Goal: Task Accomplishment & Management: Use online tool/utility

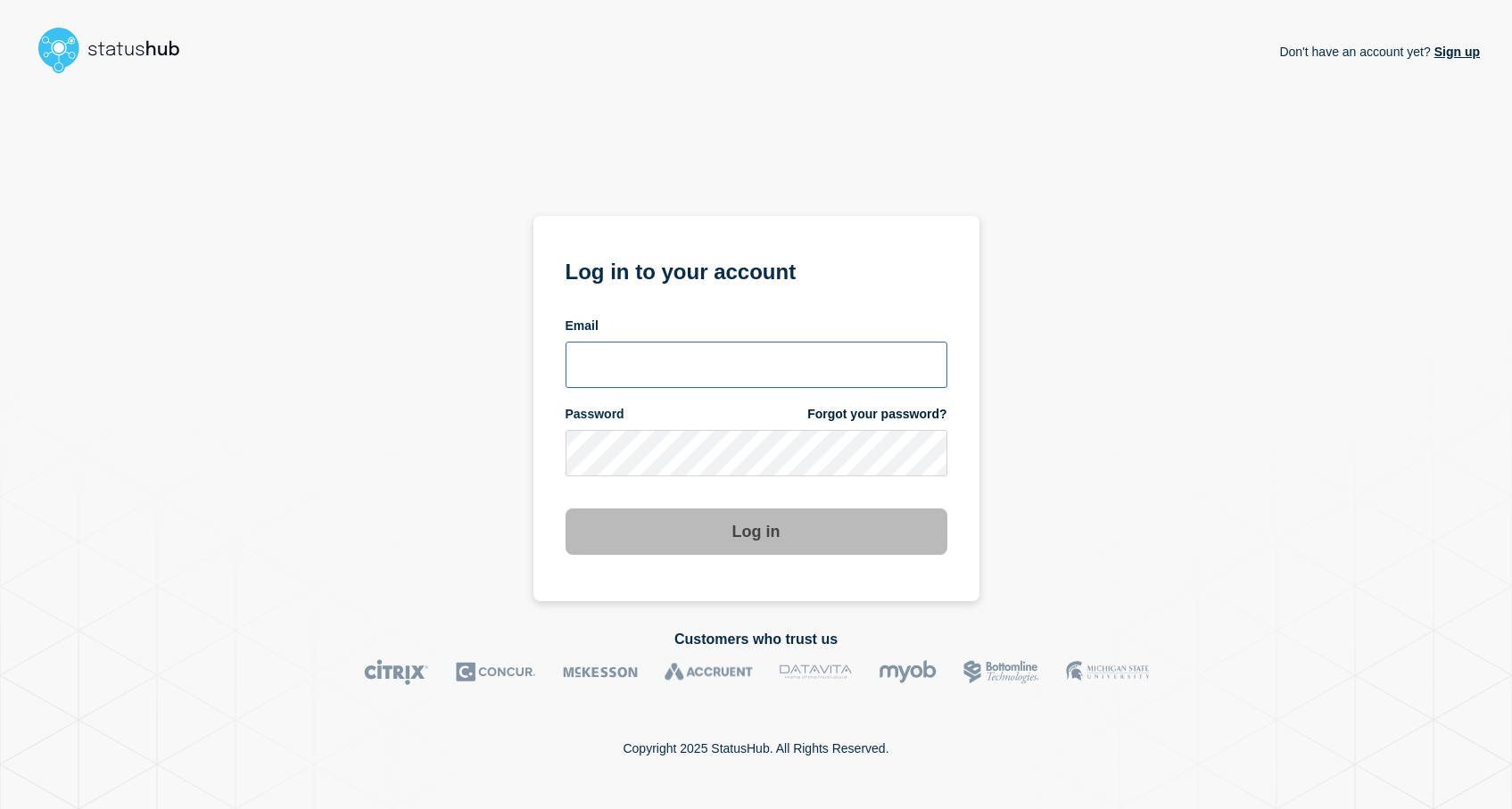
click at [655, 354] on input "email input" at bounding box center [756, 364] width 381 height 46
type input "[EMAIL_ADDRESS][DOMAIN_NAME]"
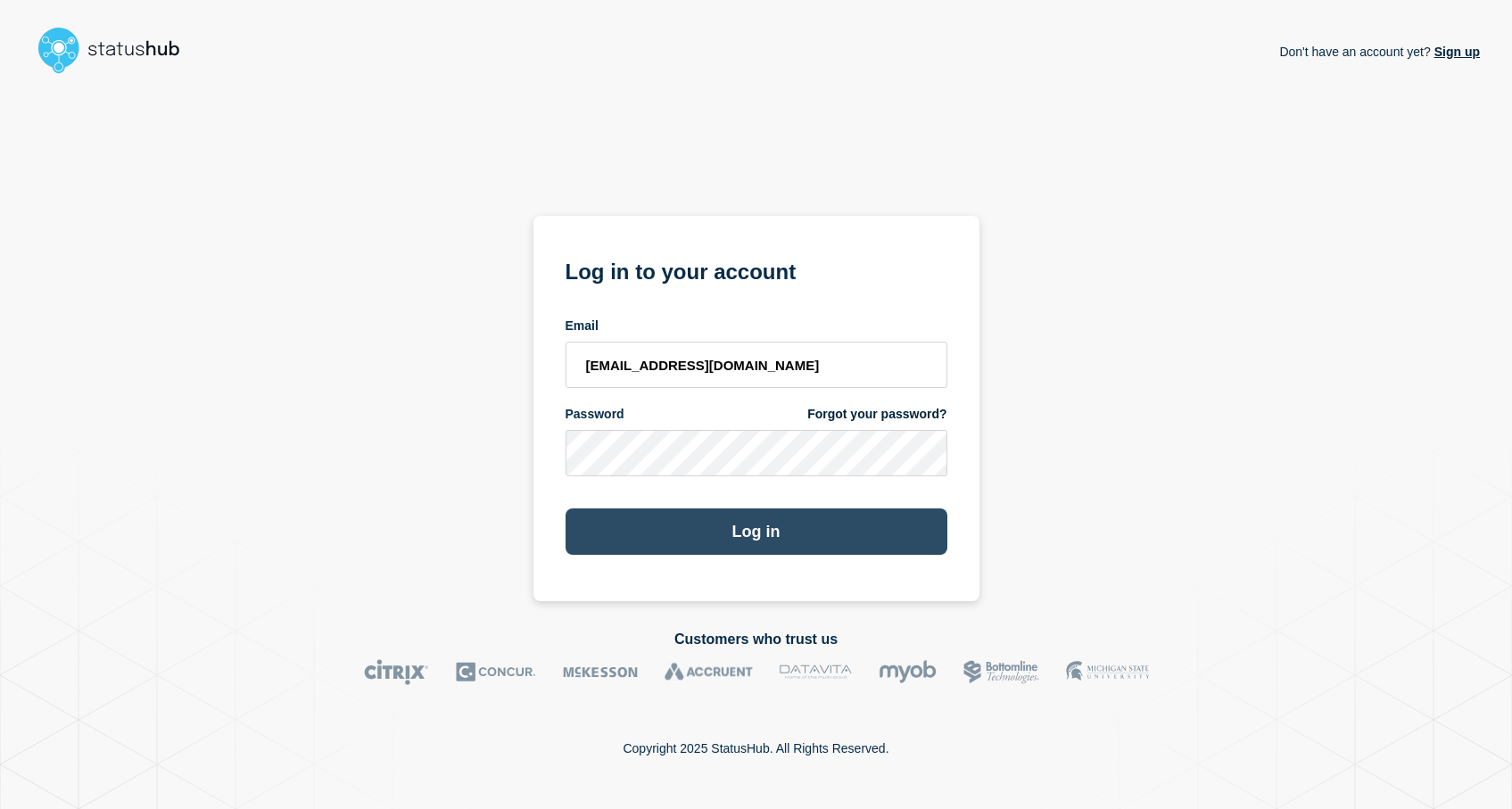
click at [774, 534] on button "Log in" at bounding box center [756, 531] width 381 height 46
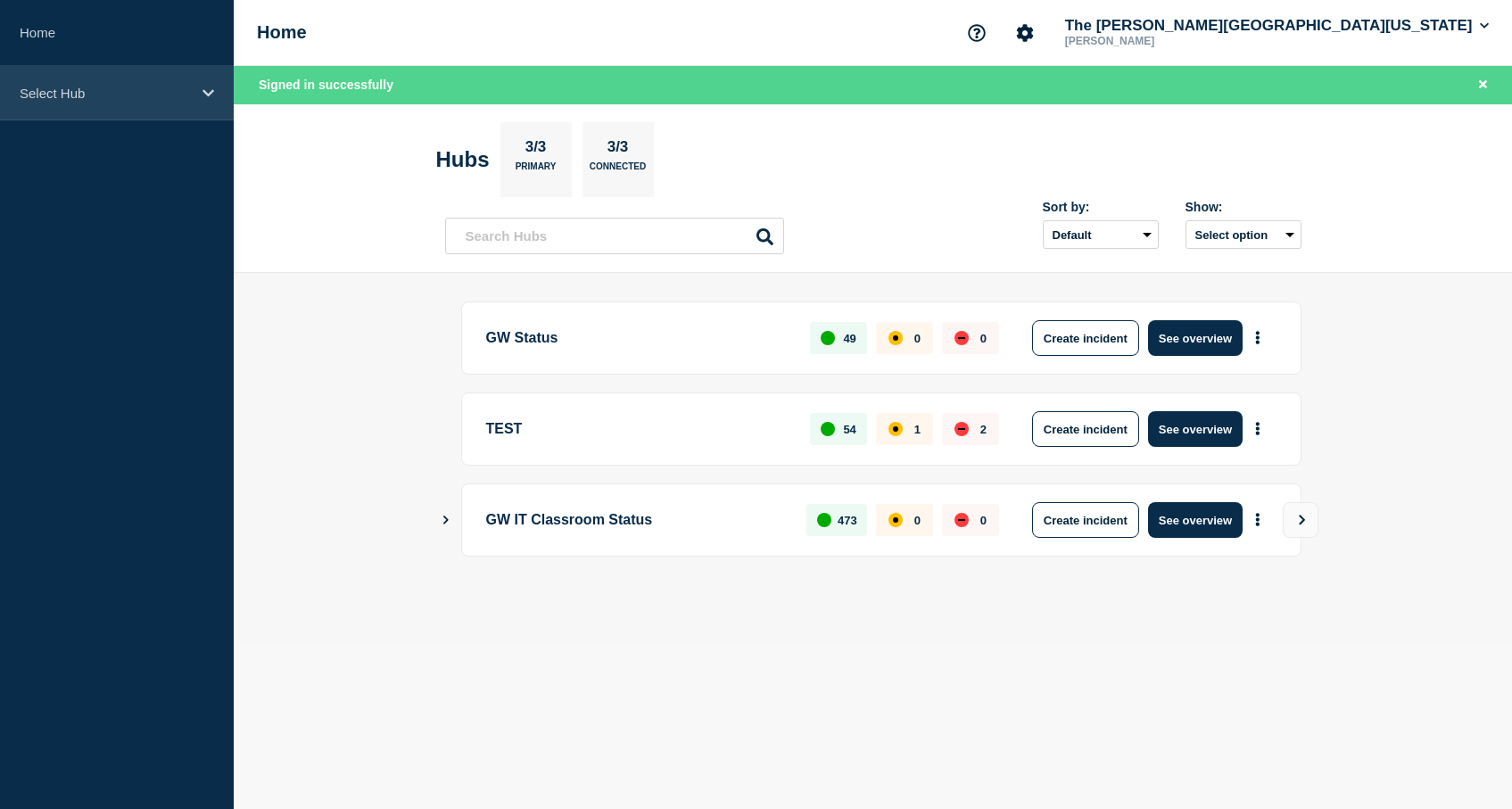
click at [69, 94] on p "Select Hub" at bounding box center [105, 92] width 172 height 15
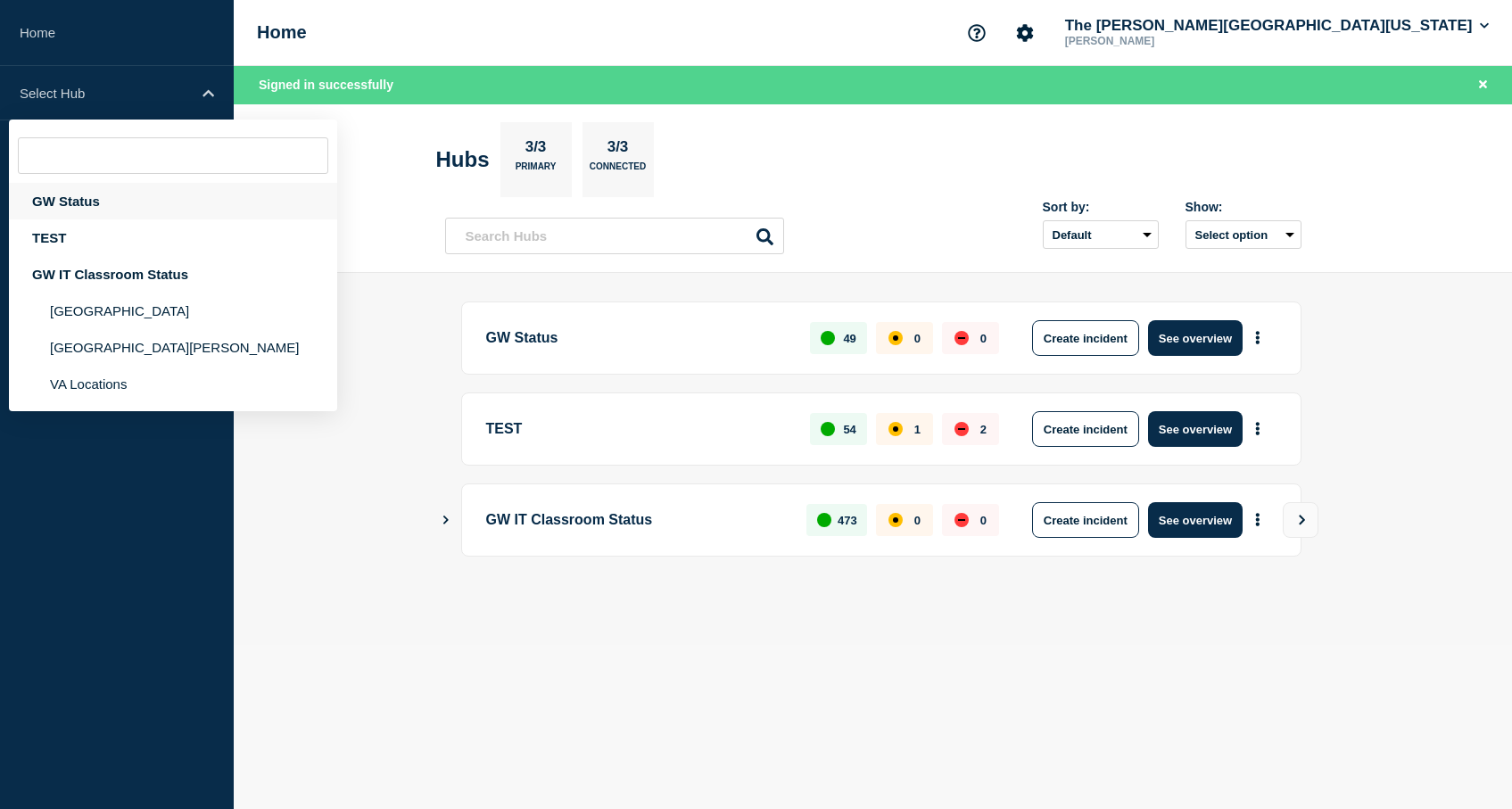
click at [84, 208] on div "GW Status" at bounding box center [173, 201] width 328 height 36
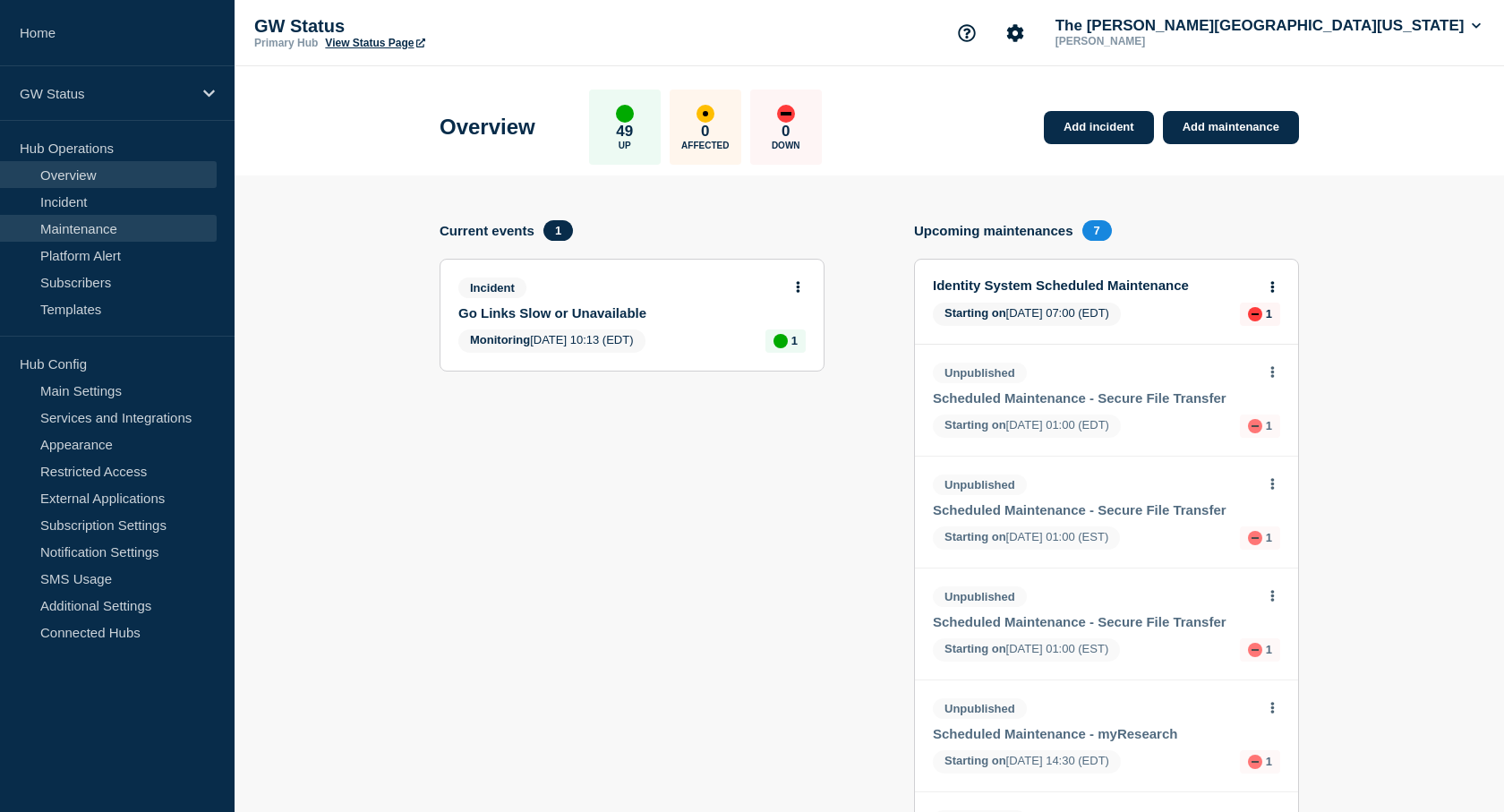
click at [117, 221] on link "Maintenance" at bounding box center [108, 227] width 217 height 27
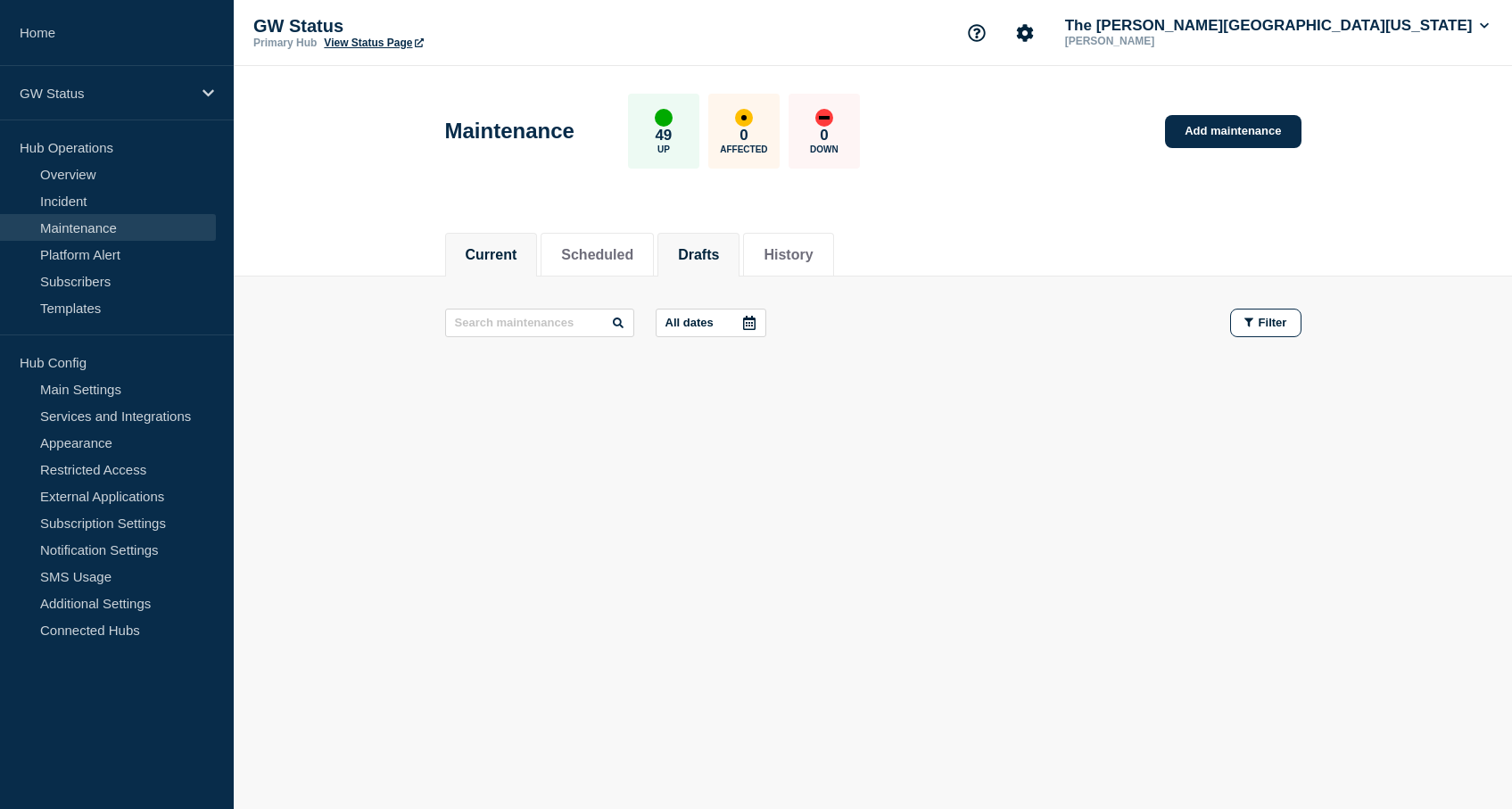
click at [704, 250] on button "Drafts" at bounding box center [698, 255] width 41 height 16
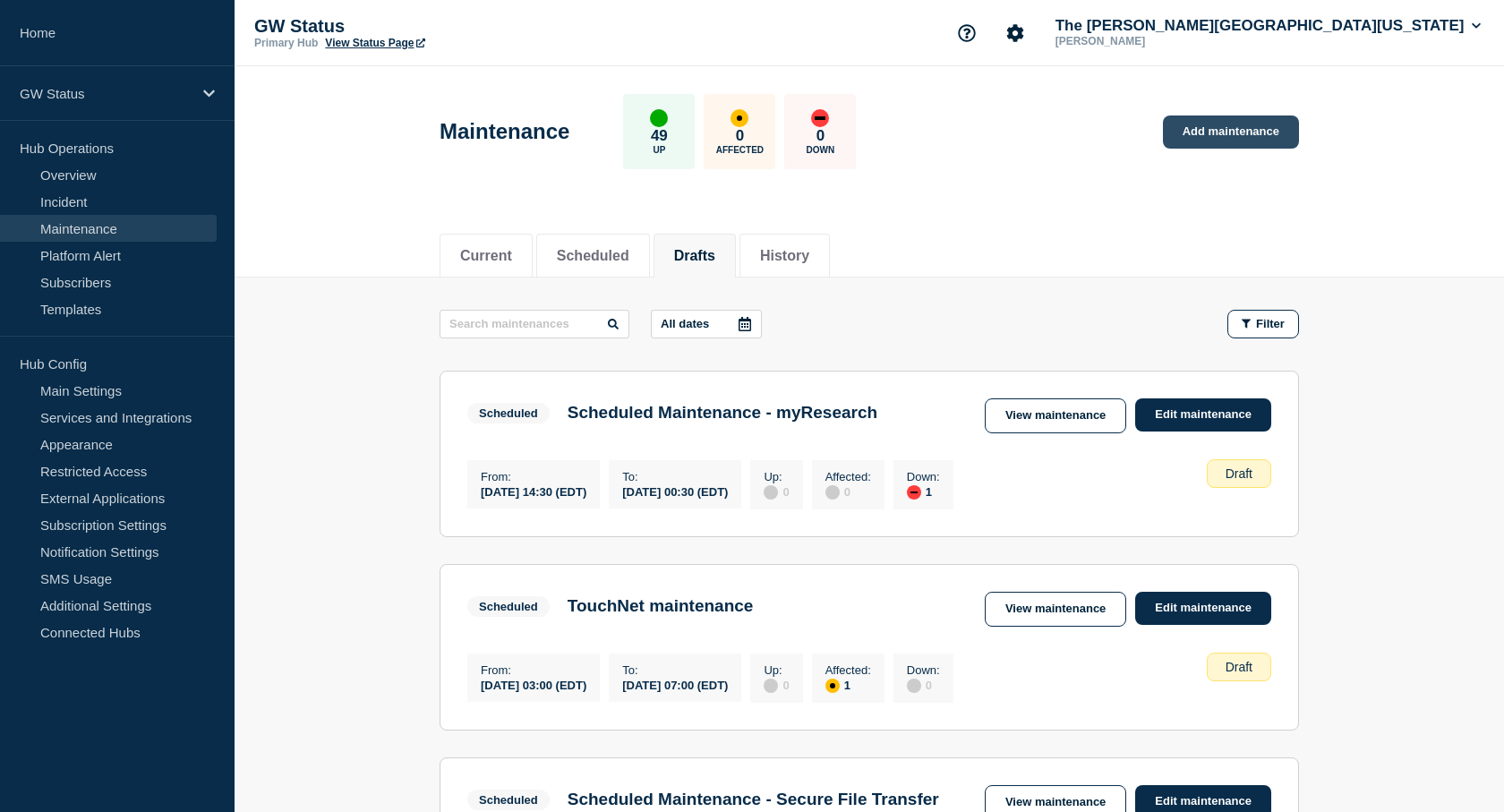
click at [1214, 135] on link "Add maintenance" at bounding box center [1231, 132] width 136 height 33
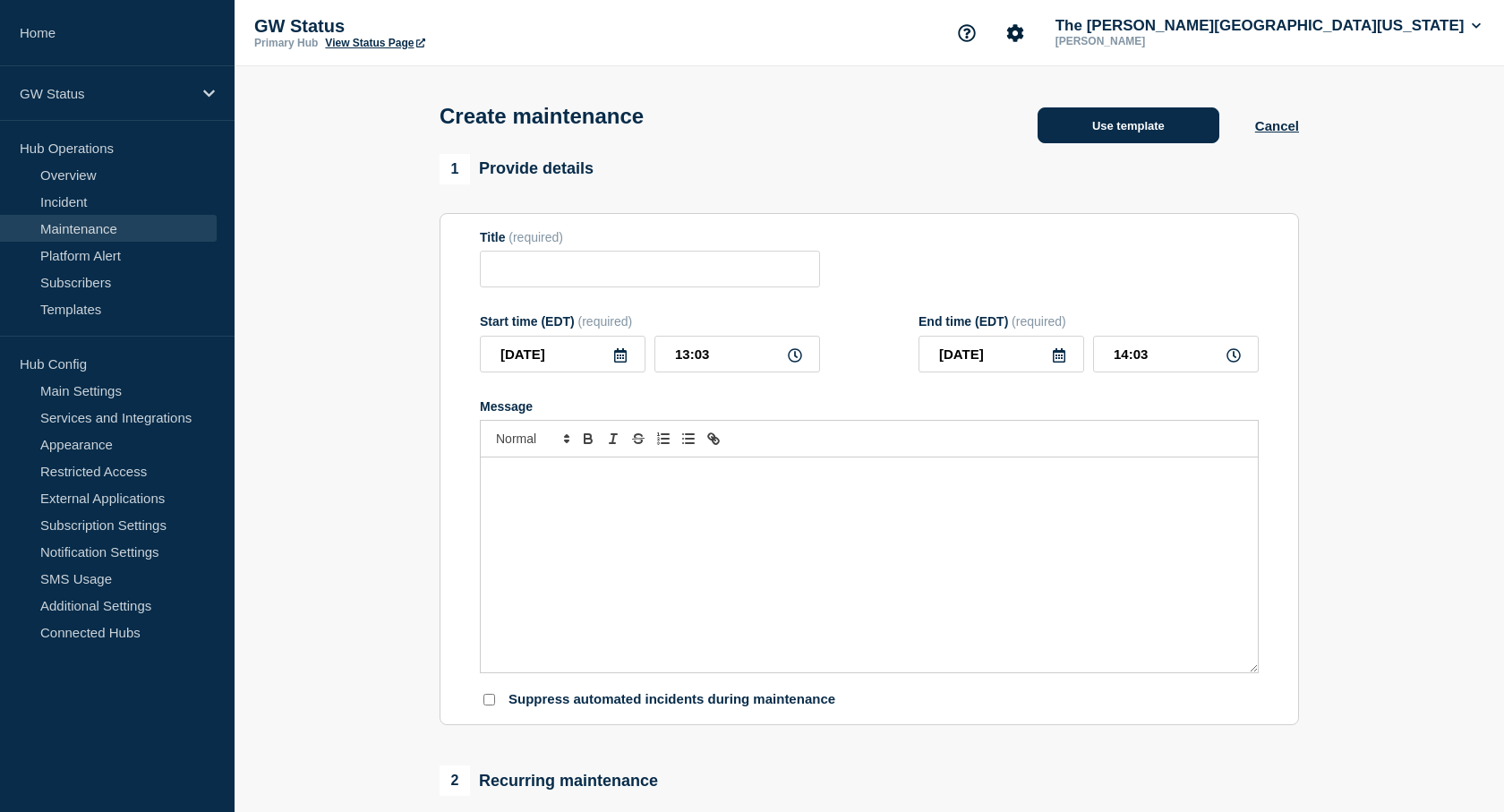
click at [1165, 132] on button "Use template" at bounding box center [1128, 125] width 182 height 35
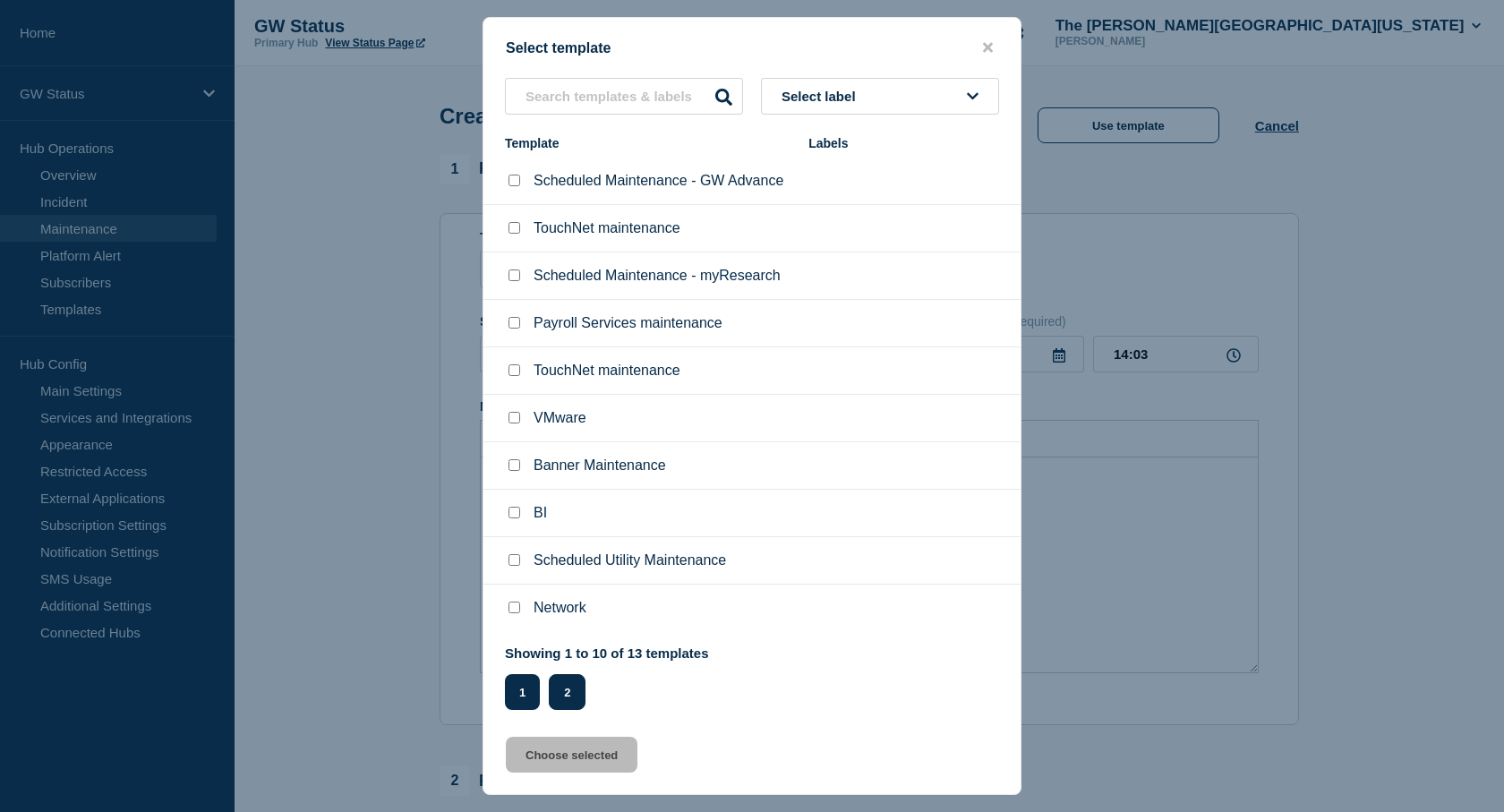
click at [560, 690] on button "2" at bounding box center [567, 692] width 36 height 35
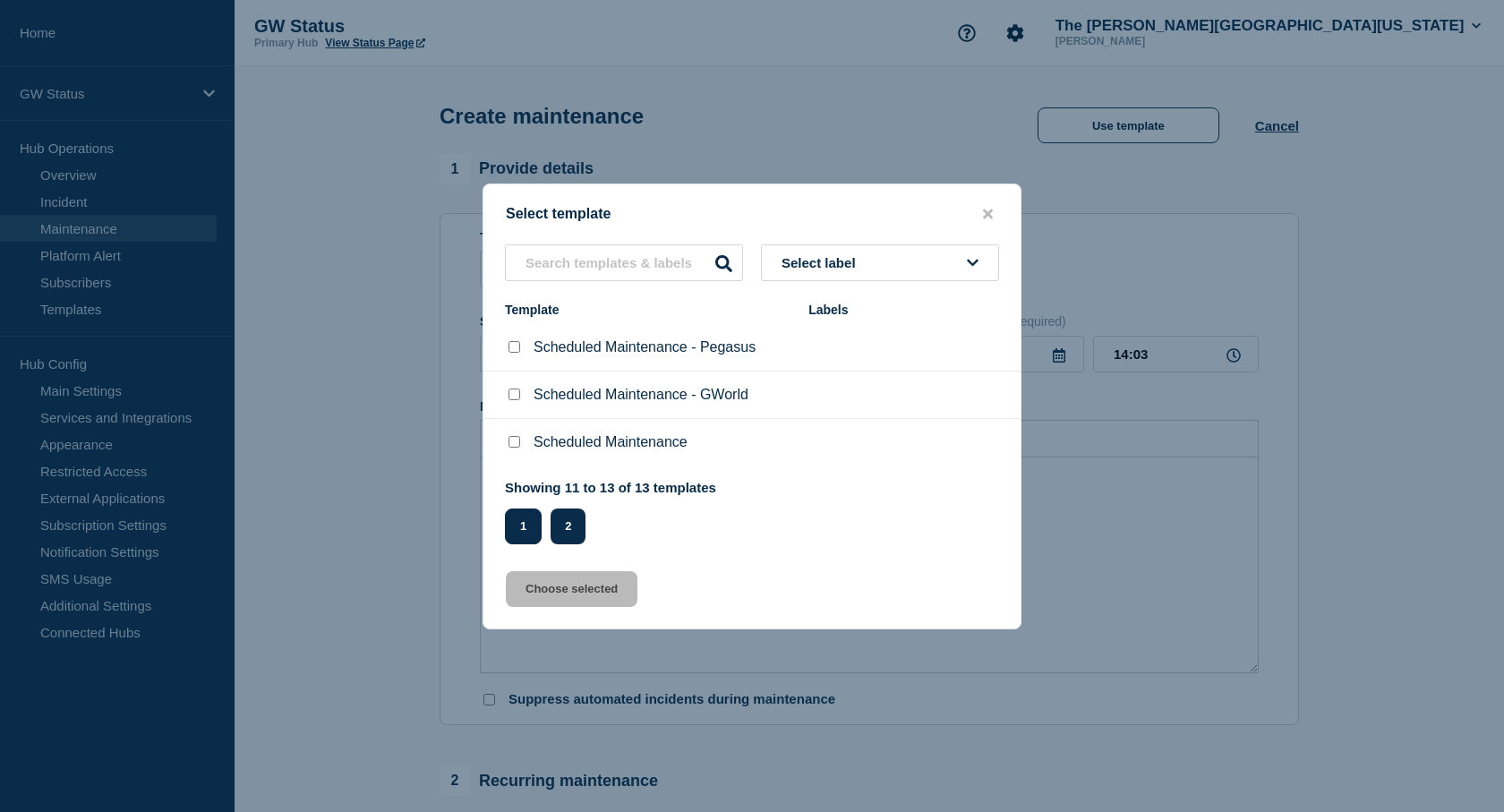
click at [522, 530] on button "1" at bounding box center [523, 527] width 36 height 35
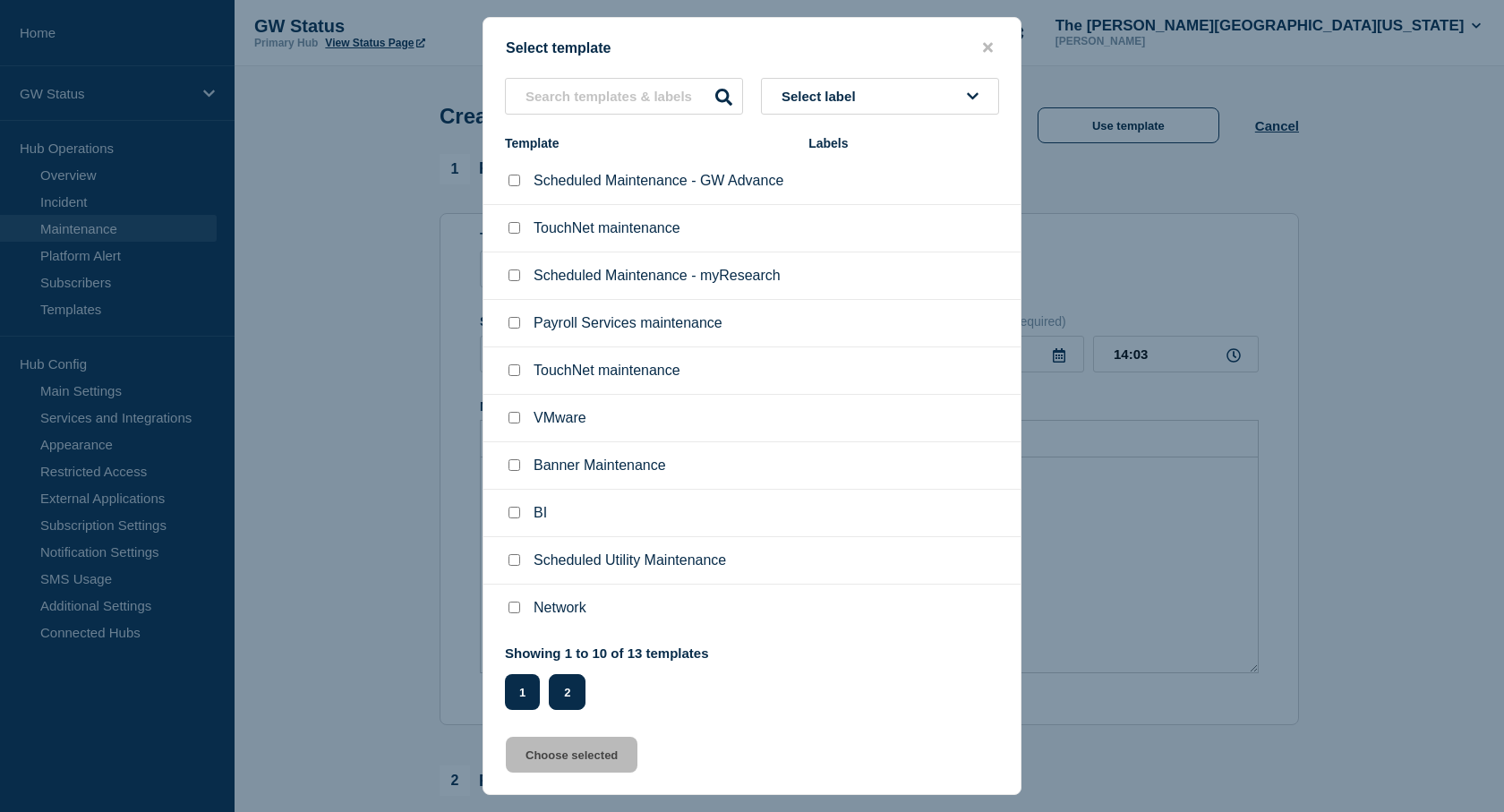
click at [574, 698] on button "2" at bounding box center [567, 692] width 36 height 35
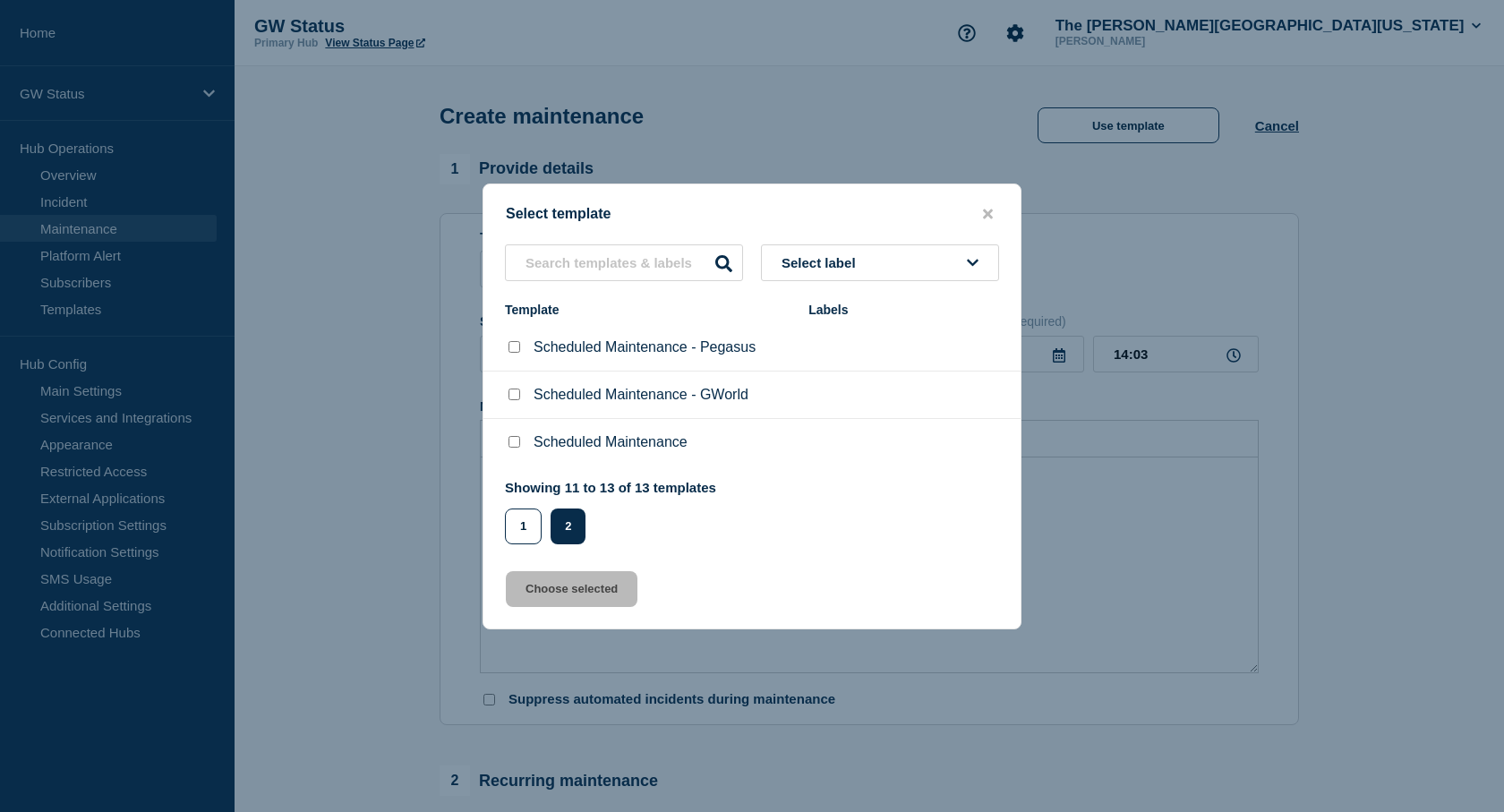
click at [515, 445] on input "Scheduled Maintenance checkbox" at bounding box center [515, 442] width 12 height 12
checkbox input "true"
click at [574, 615] on div "Select template Select label Template Labels Scheduled Maintenance - Pegasus Sc…" at bounding box center [752, 406] width 539 height 446
click at [587, 591] on button "Choose selected" at bounding box center [572, 589] width 132 height 35
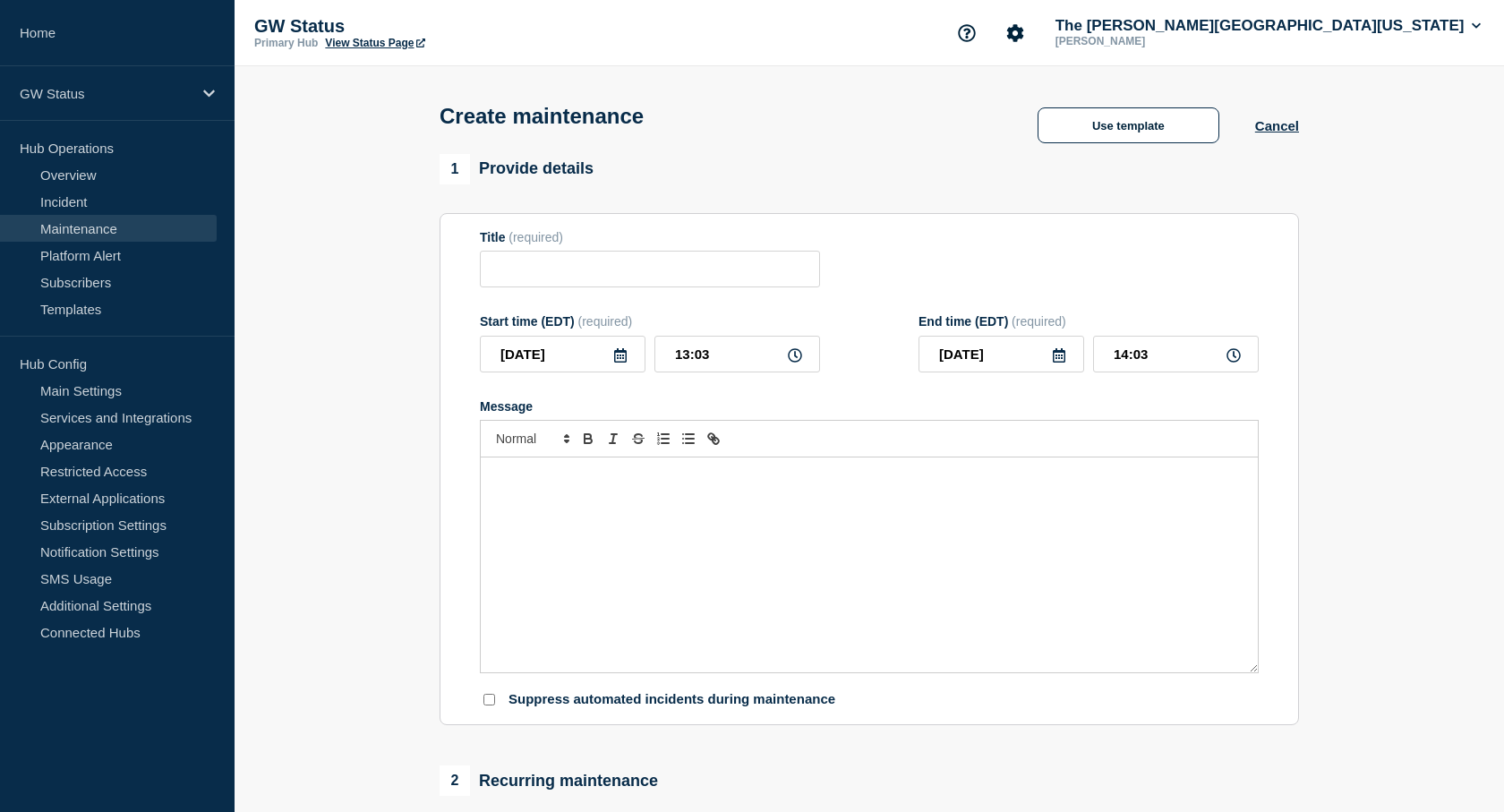
type input "Scheduled Maintenance"
type input "15:03"
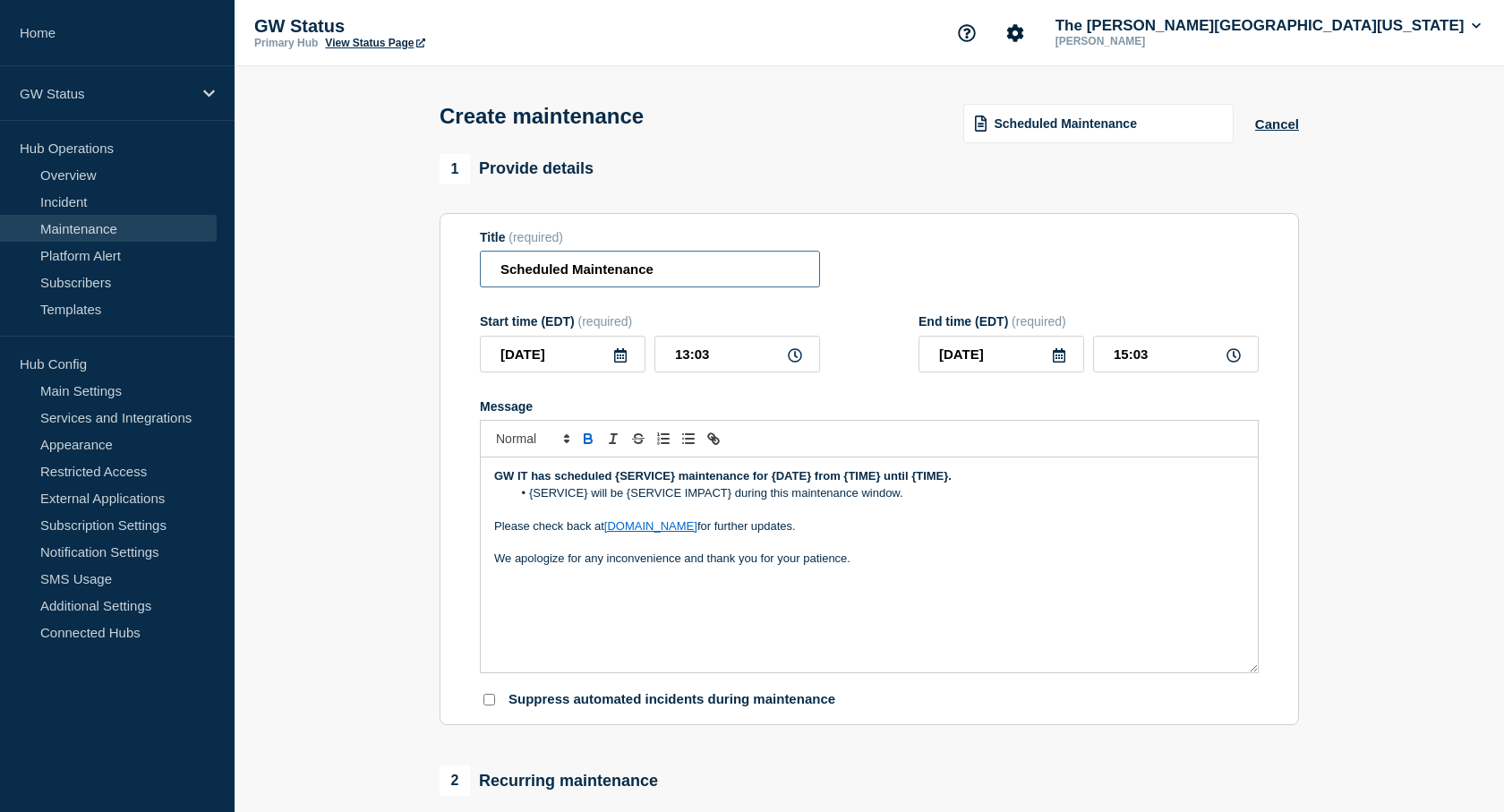
click at [704, 265] on input "Scheduled Maintenance" at bounding box center [651, 269] width 341 height 36
type input "Scheduled Maintenance -"
click at [1103, 127] on span "Scheduled Maintenance" at bounding box center [1065, 123] width 143 height 15
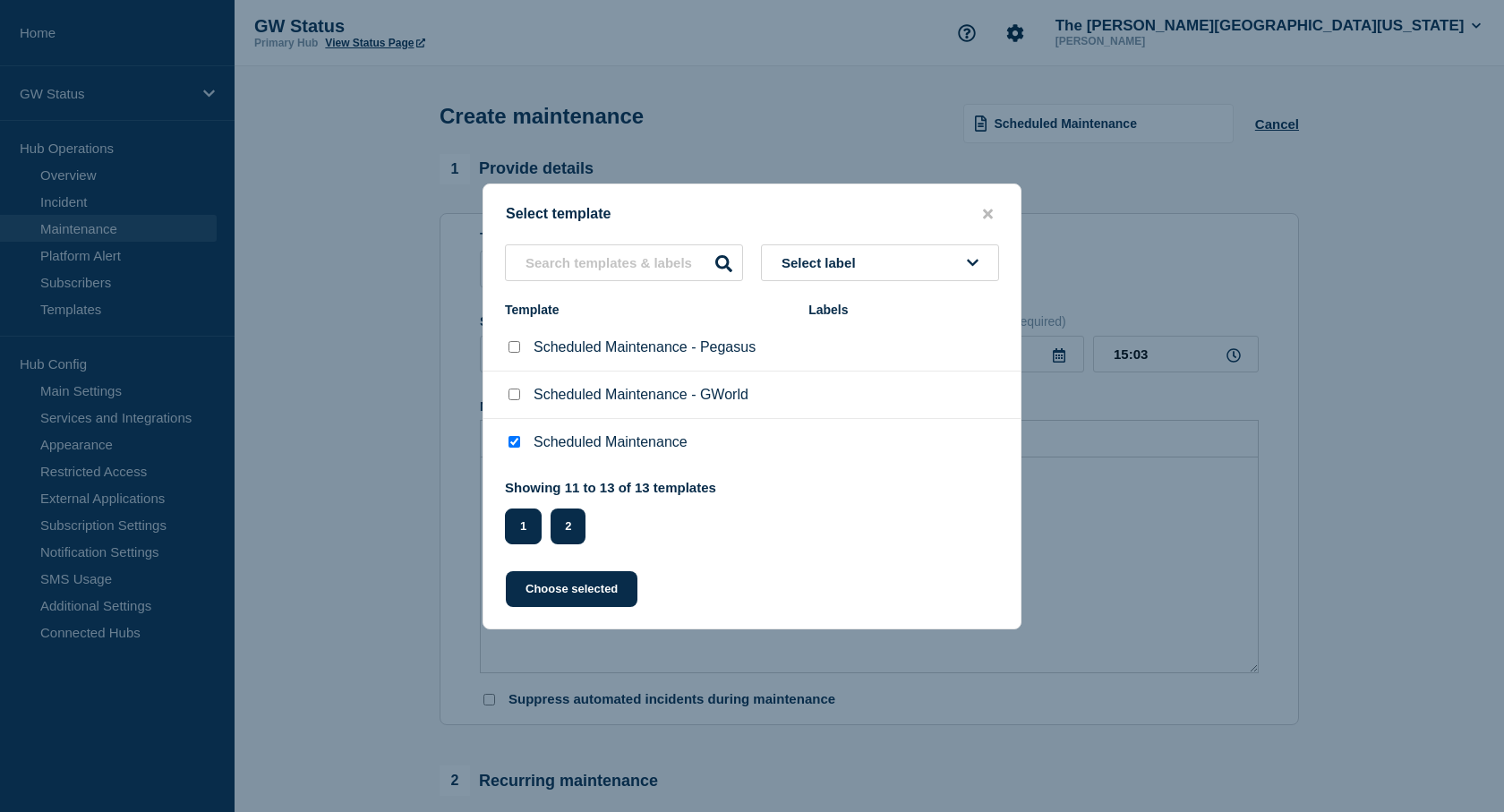
click at [518, 525] on button "1" at bounding box center [523, 527] width 36 height 35
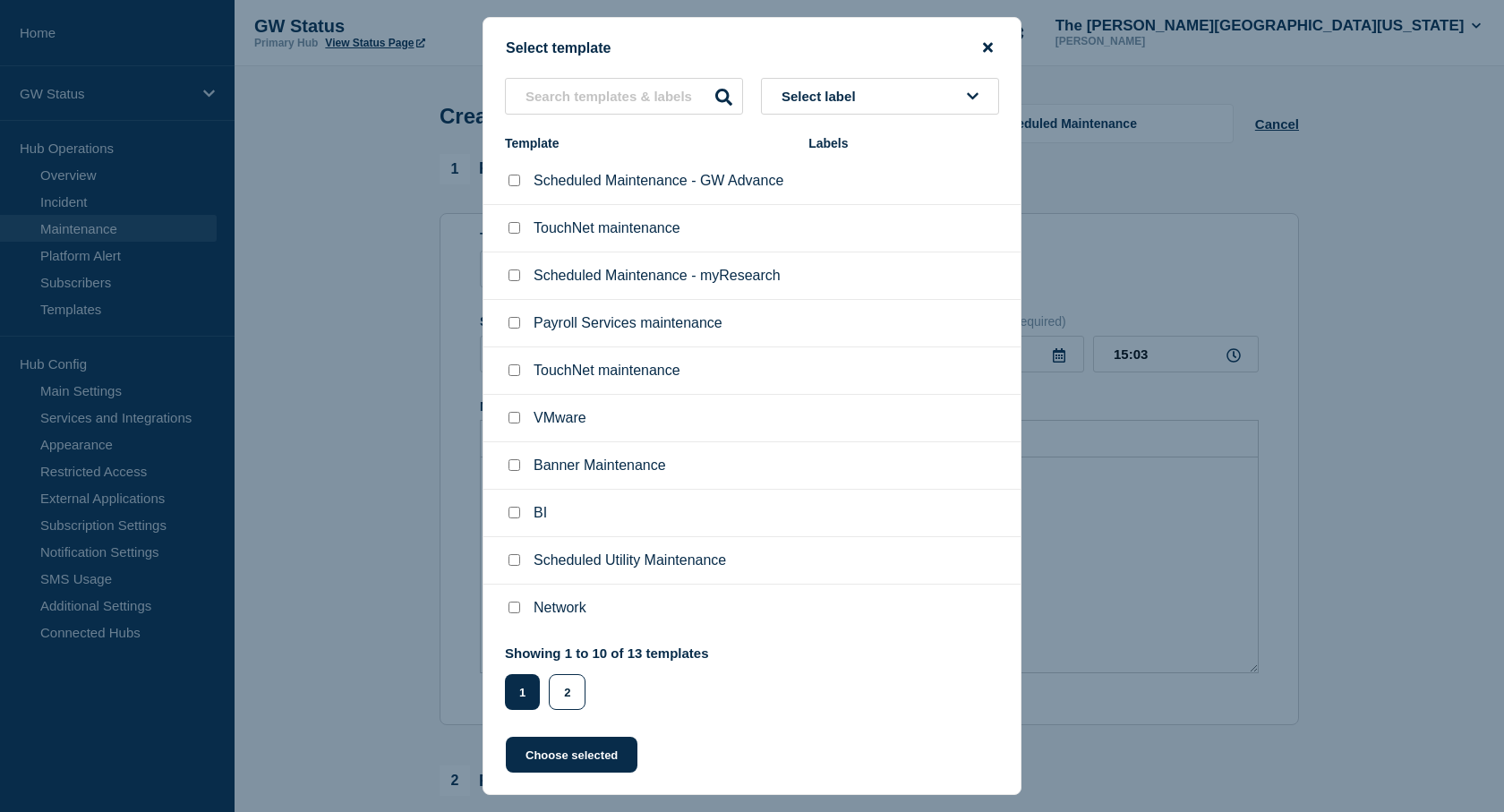
click at [990, 43] on icon "close button" at bounding box center [988, 48] width 10 height 10
